Goal: Task Accomplishment & Management: Use online tool/utility

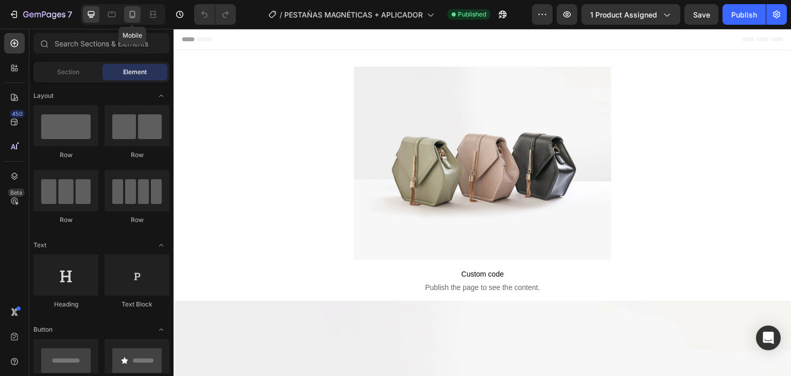
click at [134, 13] on icon at bounding box center [132, 14] width 10 height 10
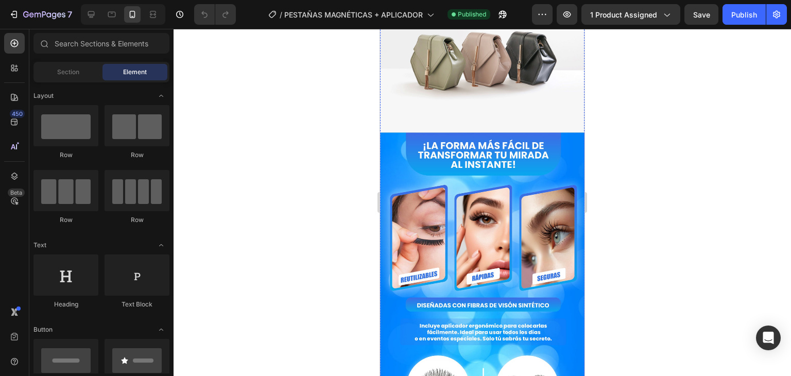
scroll to position [265, 0]
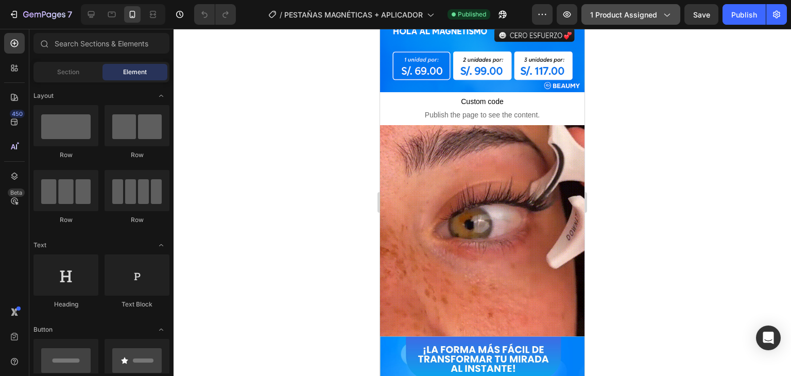
click at [650, 16] on span "1 product assigned" at bounding box center [623, 14] width 67 height 11
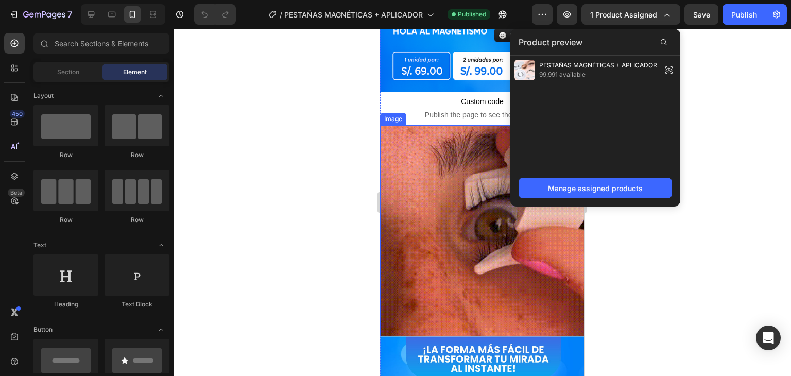
click at [446, 170] on img at bounding box center [482, 230] width 204 height 211
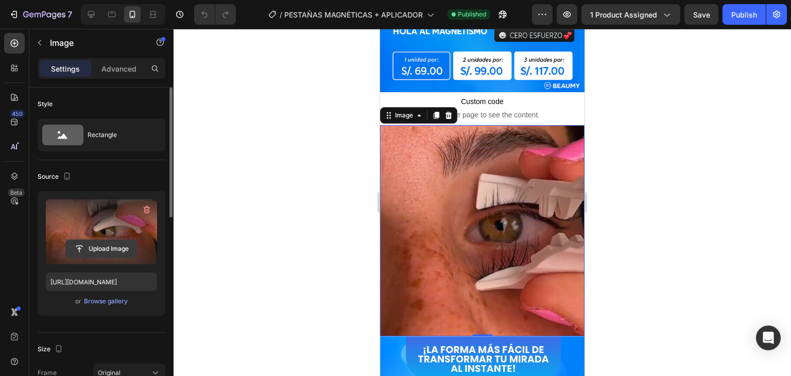
click at [102, 239] on button "Upload Image" at bounding box center [101, 248] width 72 height 19
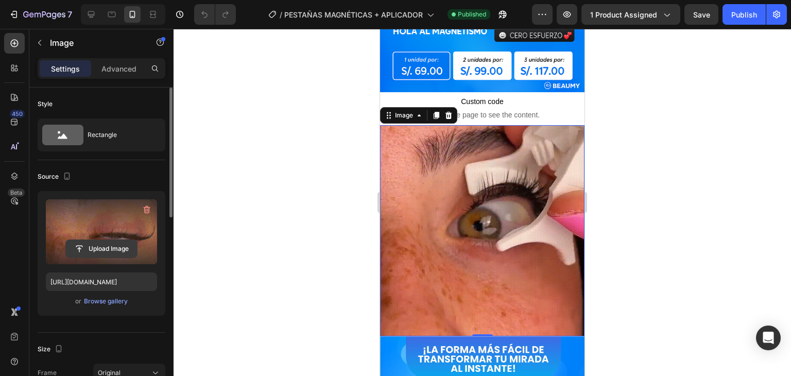
click at [114, 247] on input "file" at bounding box center [101, 249] width 71 height 18
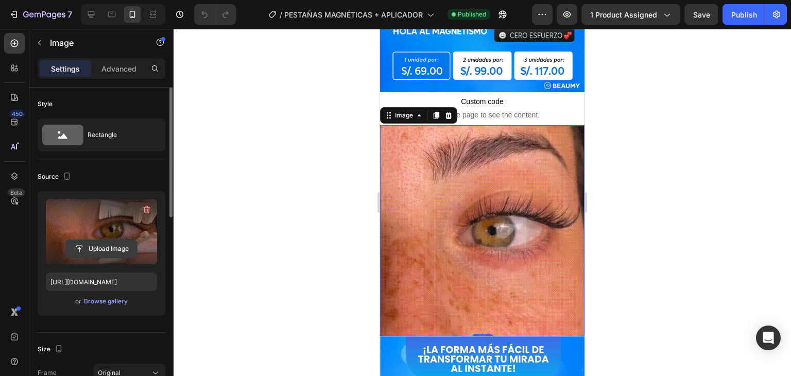
click at [116, 251] on input "file" at bounding box center [101, 249] width 71 height 18
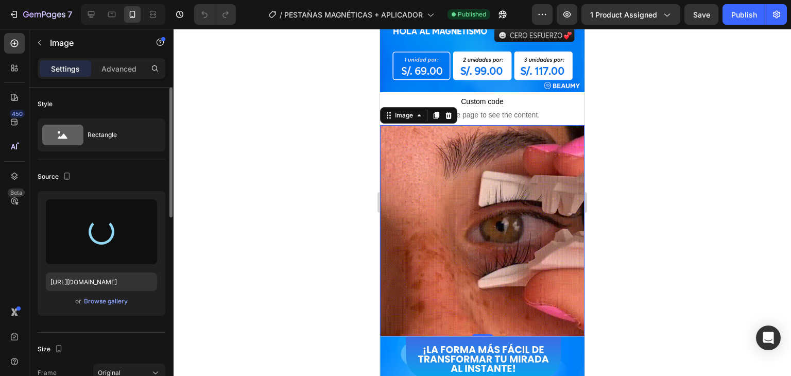
type input "[URL][DOMAIN_NAME]"
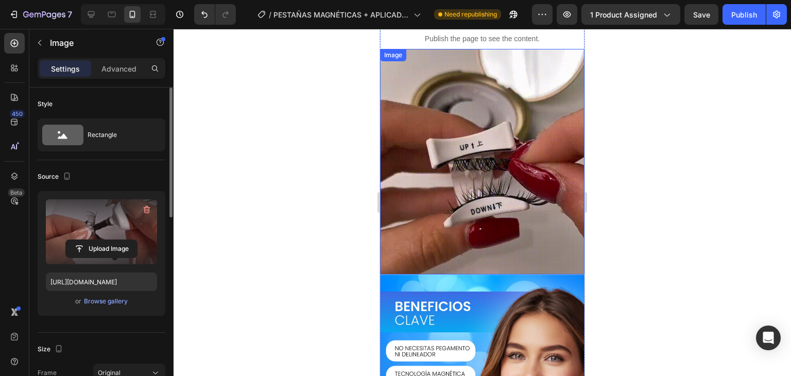
scroll to position [905, 0]
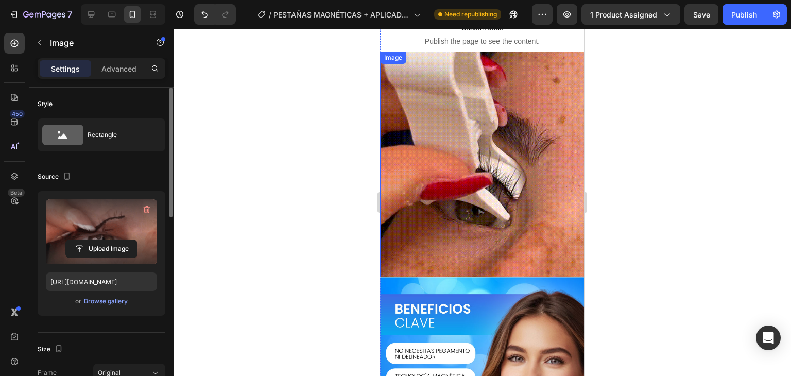
click at [517, 129] on img at bounding box center [482, 163] width 204 height 225
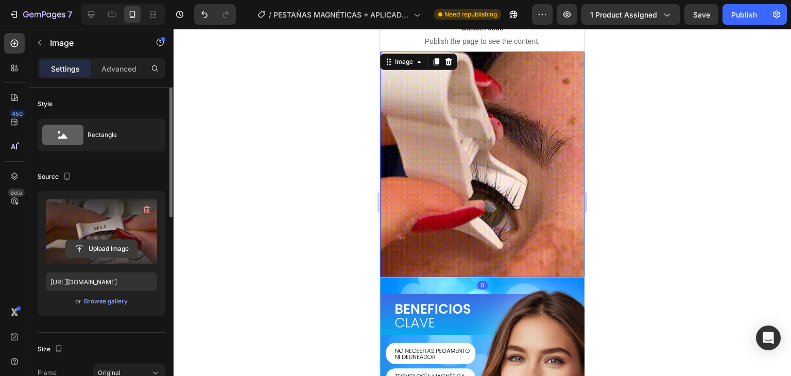
click at [113, 252] on input "file" at bounding box center [101, 249] width 71 height 18
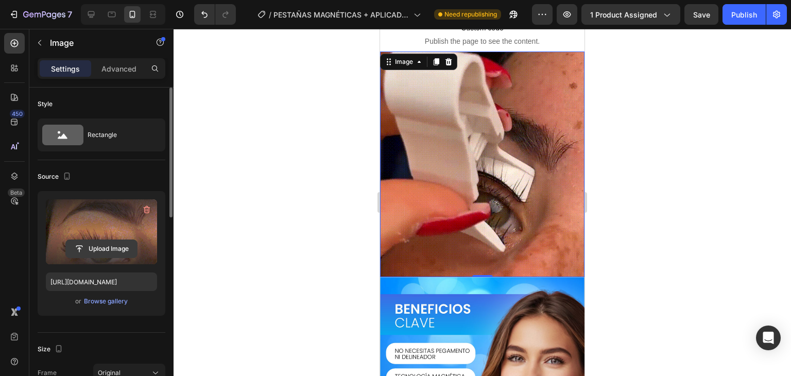
click at [80, 248] on input "file" at bounding box center [101, 249] width 71 height 18
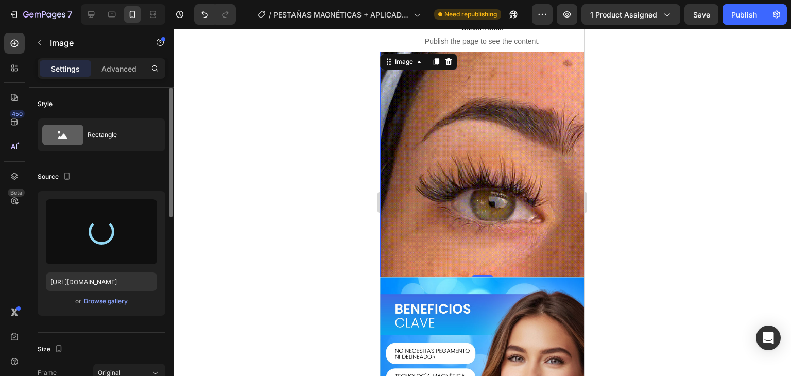
type input "[URL][DOMAIN_NAME]"
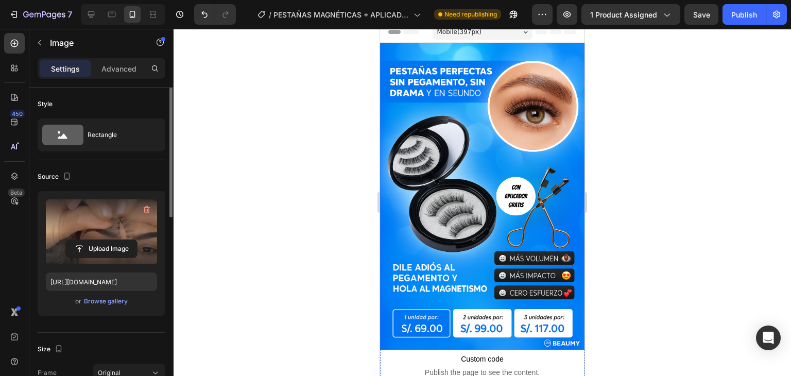
scroll to position [0, 0]
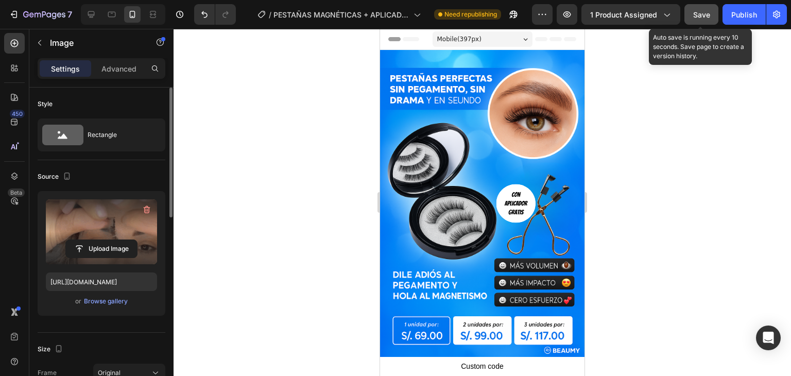
click at [709, 18] on span "Save" at bounding box center [701, 14] width 17 height 9
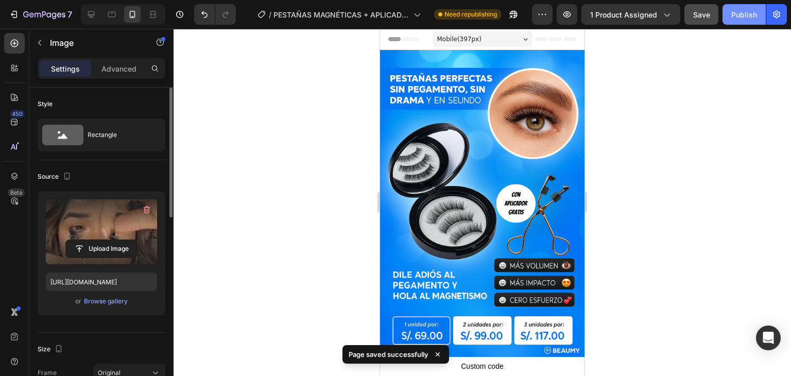
click at [740, 16] on div "Publish" at bounding box center [744, 14] width 26 height 11
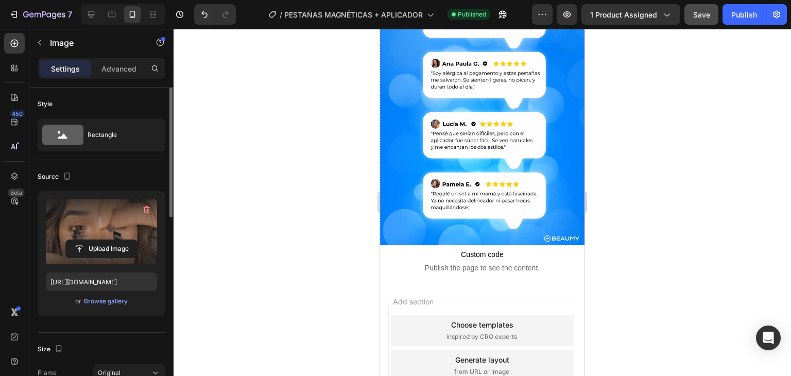
scroll to position [1575, 0]
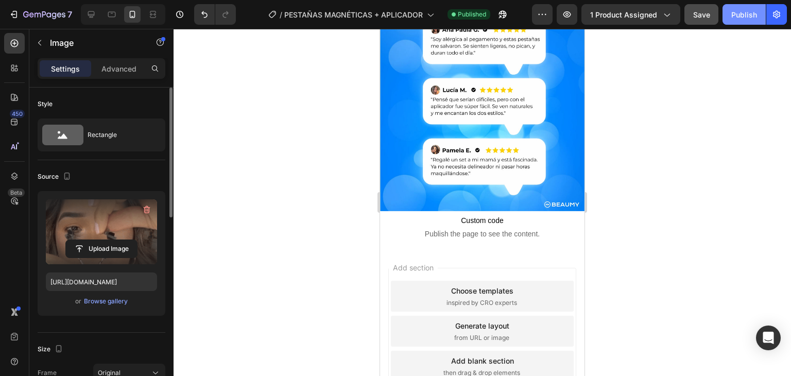
click at [743, 7] on button "Publish" at bounding box center [743, 14] width 43 height 21
